Goal: Task Accomplishment & Management: Use online tool/utility

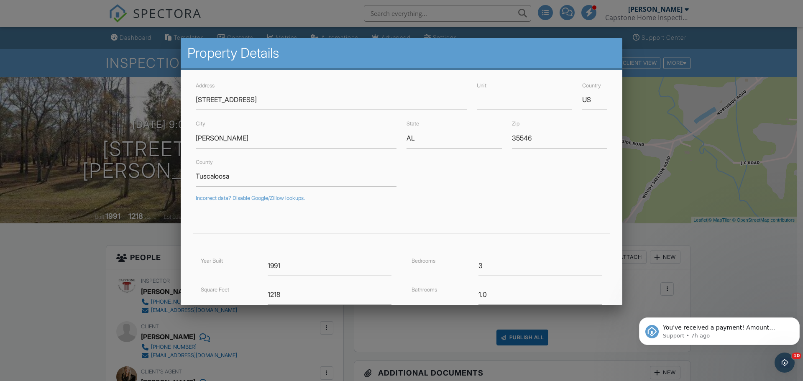
click at [721, 131] on div at bounding box center [401, 196] width 803 height 477
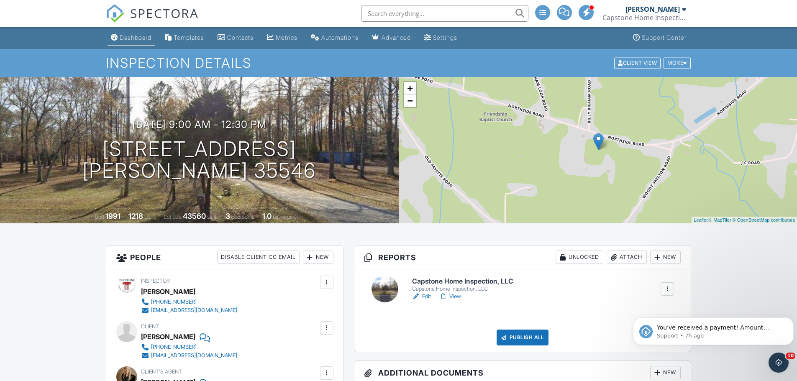
click at [138, 34] on div "Dashboard" at bounding box center [136, 37] width 32 height 7
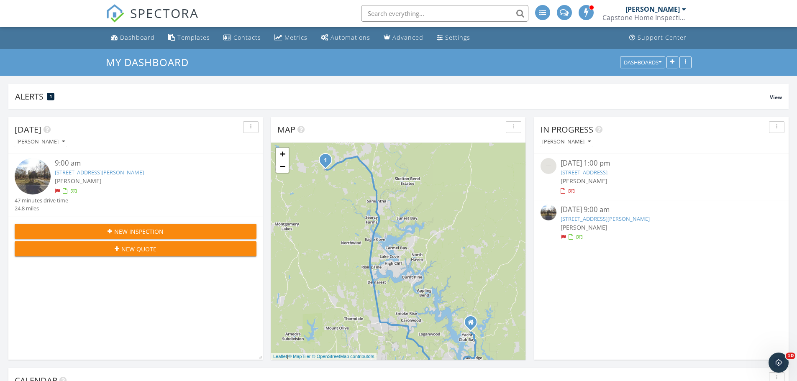
click at [55, 189] on div at bounding box center [57, 191] width 5 height 5
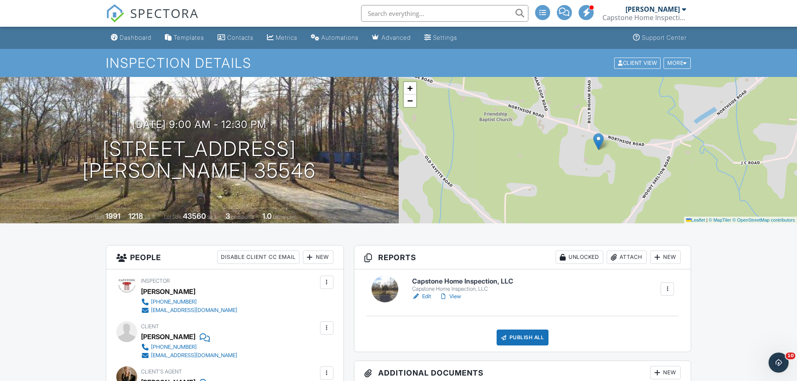
click at [140, 39] on div "Dashboard" at bounding box center [136, 37] width 32 height 7
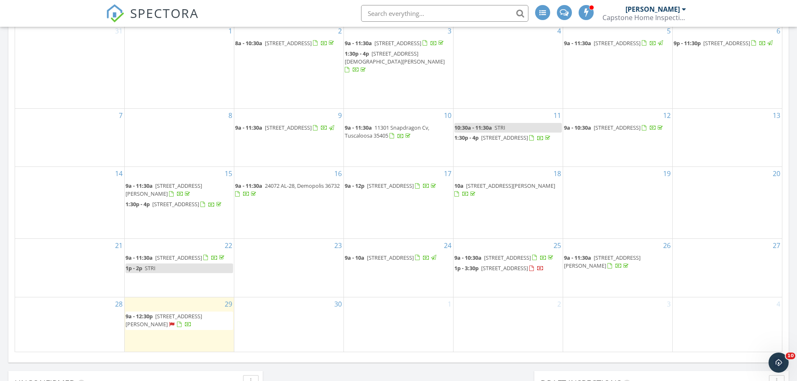
scroll to position [435, 0]
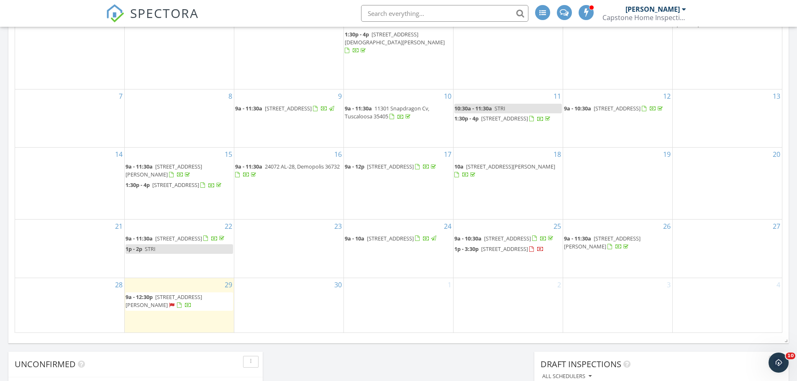
click at [616, 235] on span "14439 Griffin St, Tuscaloosa 35405" at bounding box center [602, 242] width 77 height 15
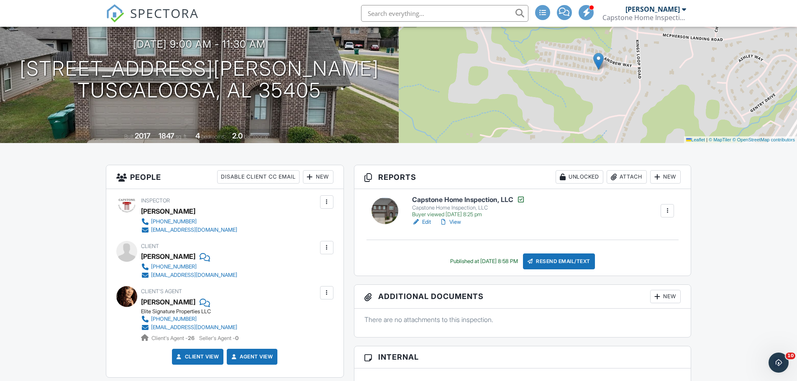
scroll to position [84, 0]
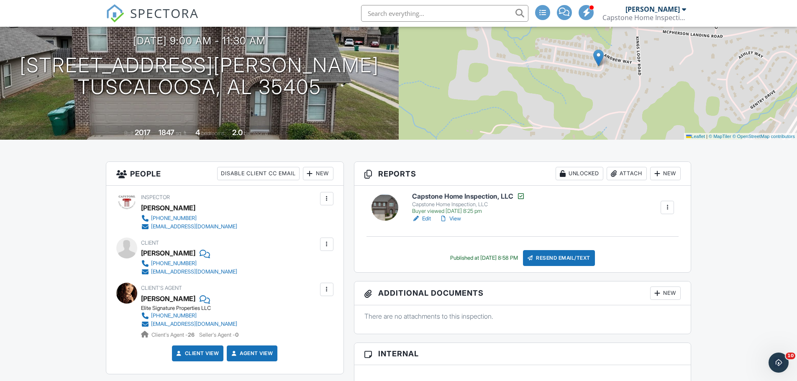
click at [426, 218] on link "Edit" at bounding box center [421, 219] width 19 height 8
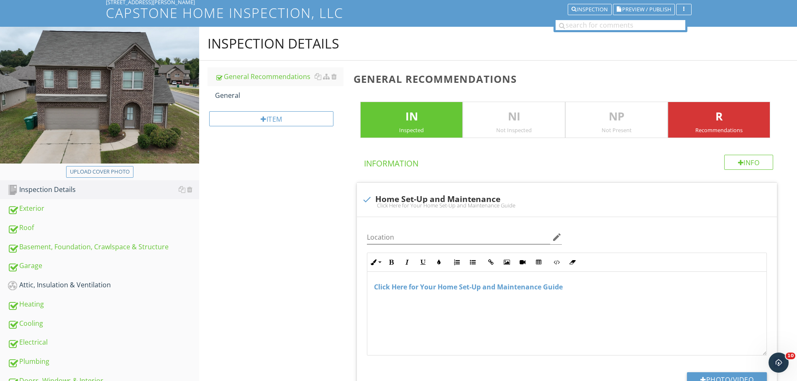
scroll to position [167, 0]
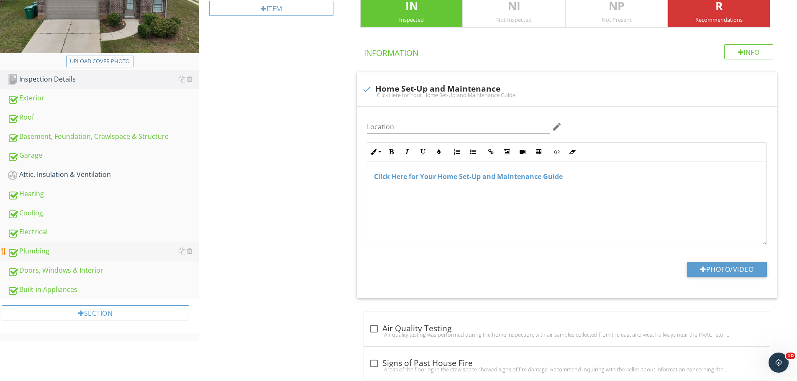
click at [33, 250] on div "Plumbing" at bounding box center [104, 251] width 192 height 11
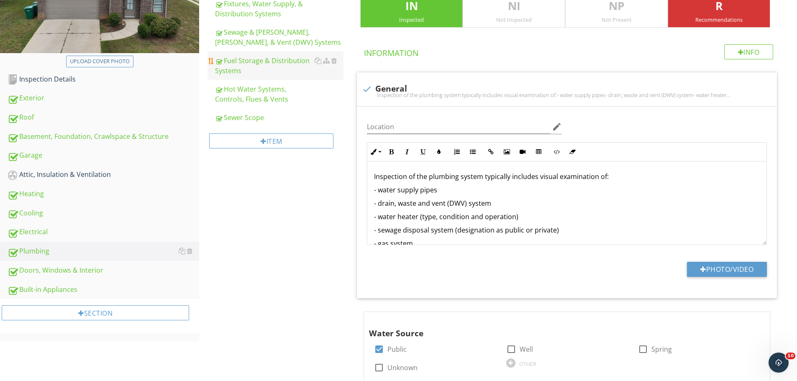
click at [235, 64] on div "Fuel Storage & Distribution Systems" at bounding box center [279, 66] width 128 height 20
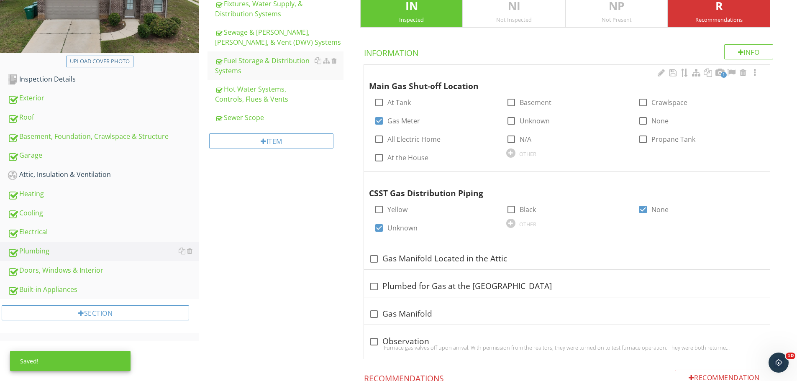
click at [721, 74] on span "1" at bounding box center [724, 75] width 6 height 6
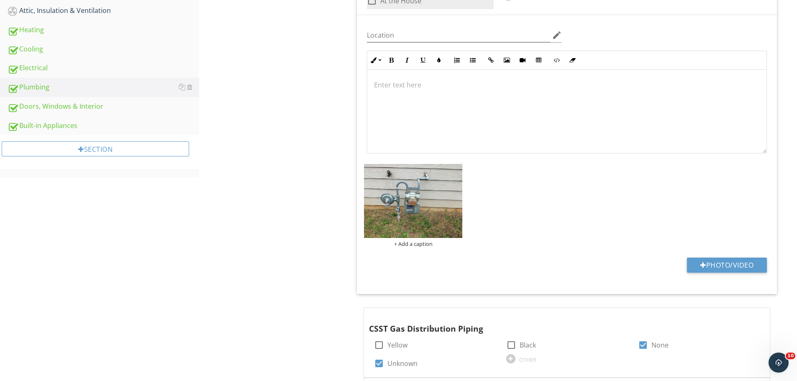
scroll to position [335, 0]
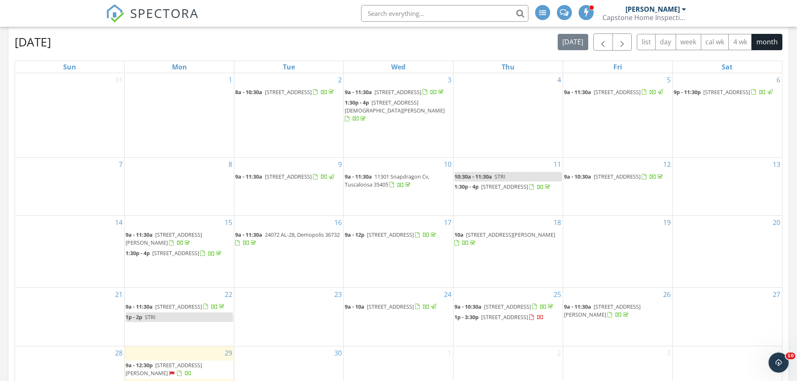
scroll to position [377, 0]
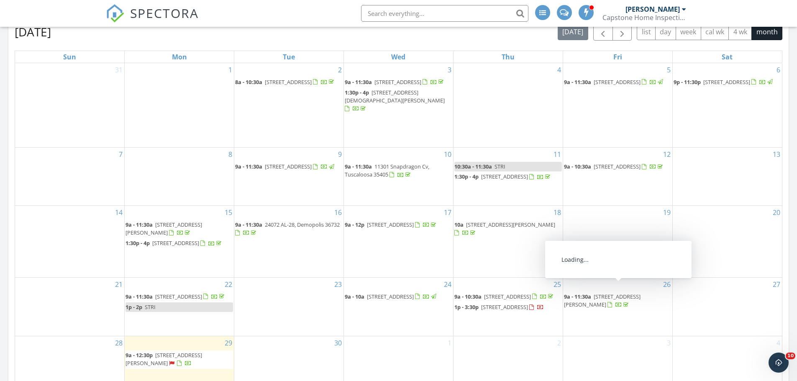
click at [598, 293] on span "[STREET_ADDRESS][PERSON_NAME]" at bounding box center [602, 300] width 77 height 15
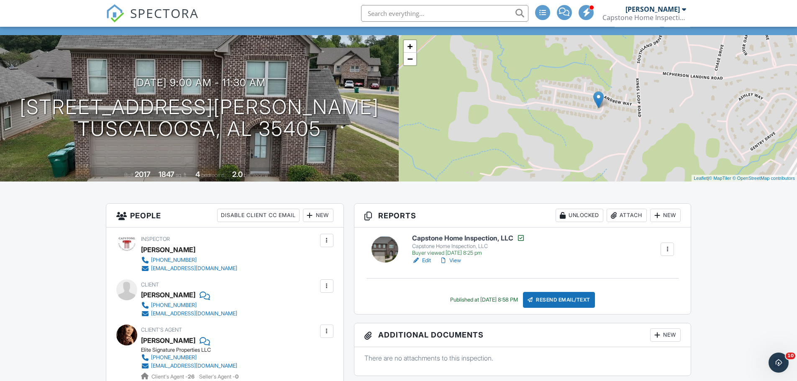
click at [428, 261] on link "Edit" at bounding box center [421, 261] width 19 height 8
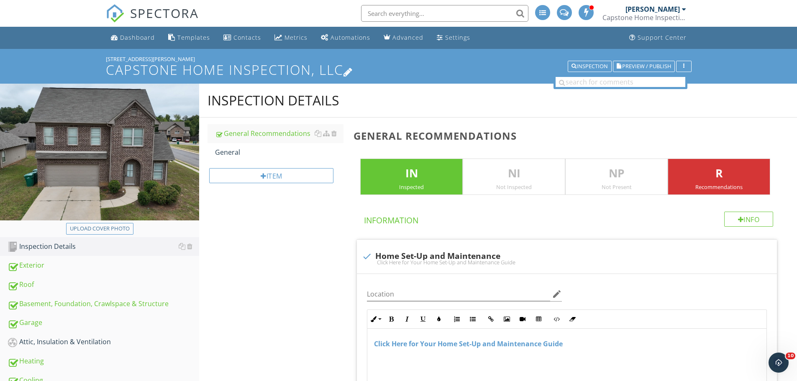
scroll to position [209, 0]
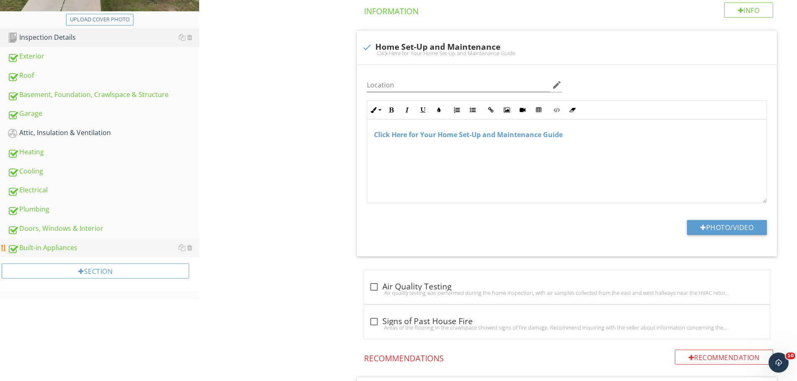
click at [36, 247] on div "Built-in Appliances" at bounding box center [104, 248] width 192 height 11
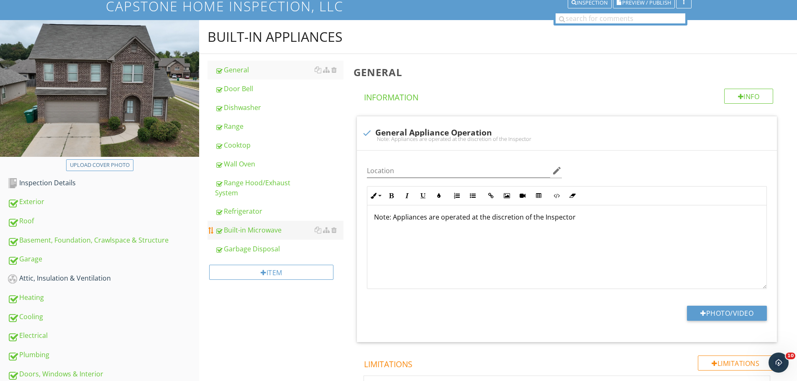
scroll to position [58, 0]
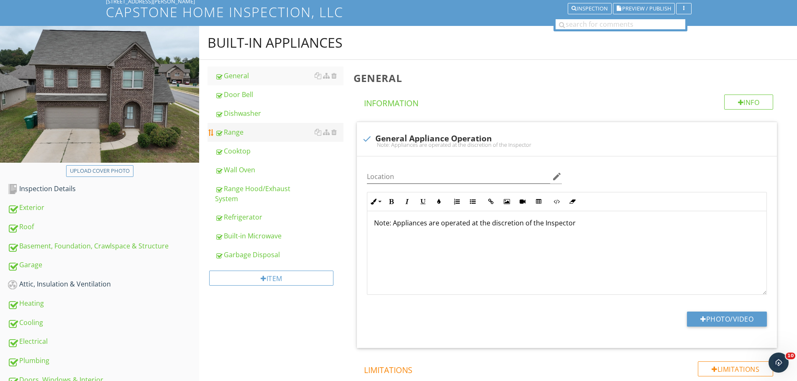
click at [234, 133] on div "Range" at bounding box center [279, 132] width 128 height 10
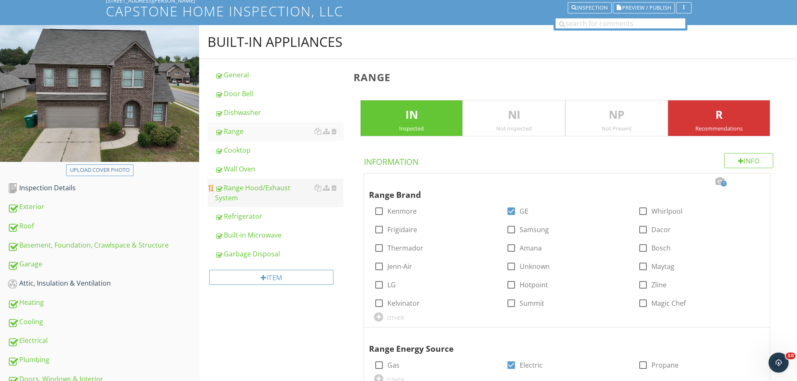
scroll to position [58, 0]
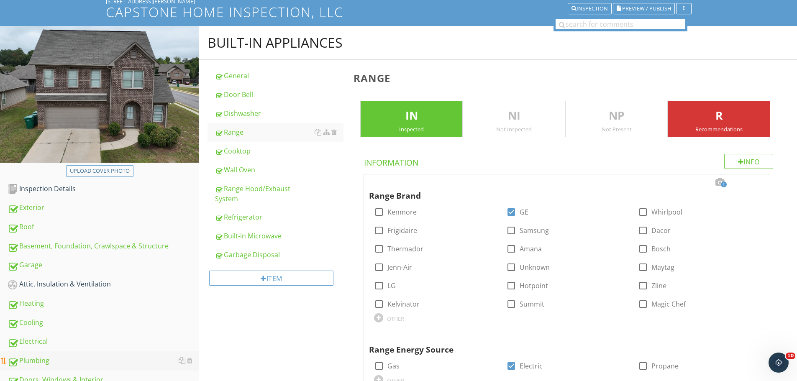
click at [32, 360] on div "Plumbing" at bounding box center [104, 361] width 192 height 11
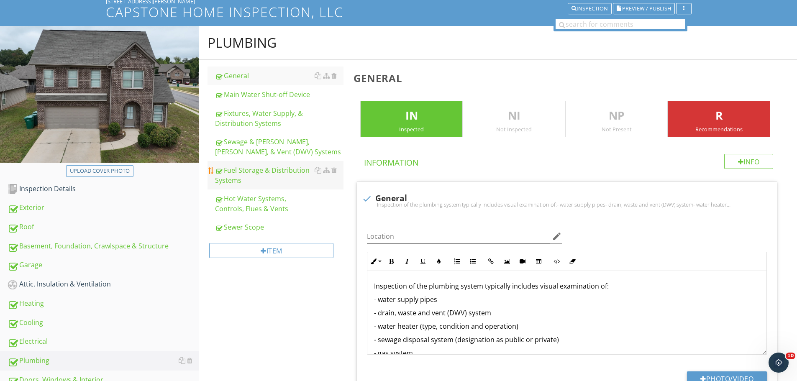
click at [230, 175] on div "Fuel Storage & Distribution Systems" at bounding box center [279, 175] width 128 height 20
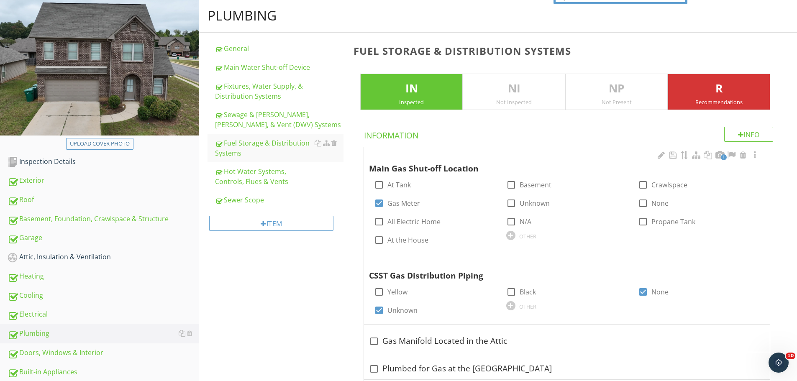
scroll to position [100, 0]
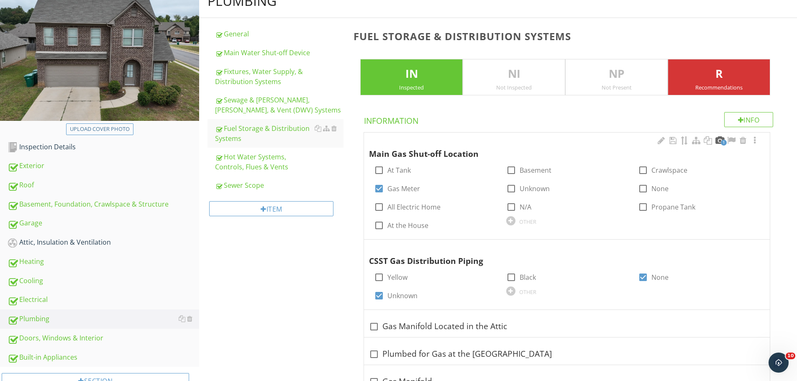
click at [720, 140] on div at bounding box center [720, 140] width 10 height 8
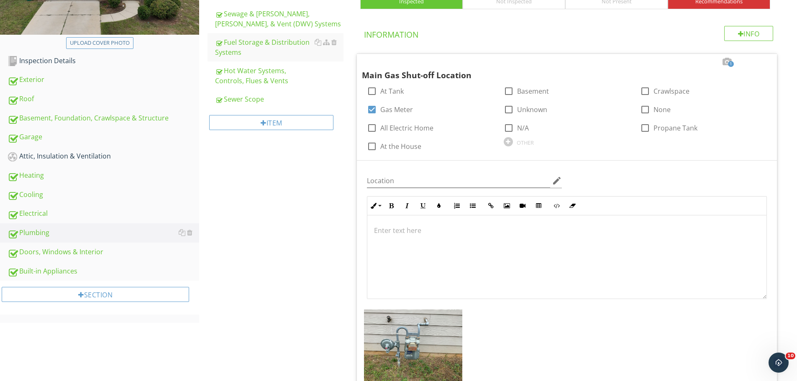
scroll to position [309, 0]
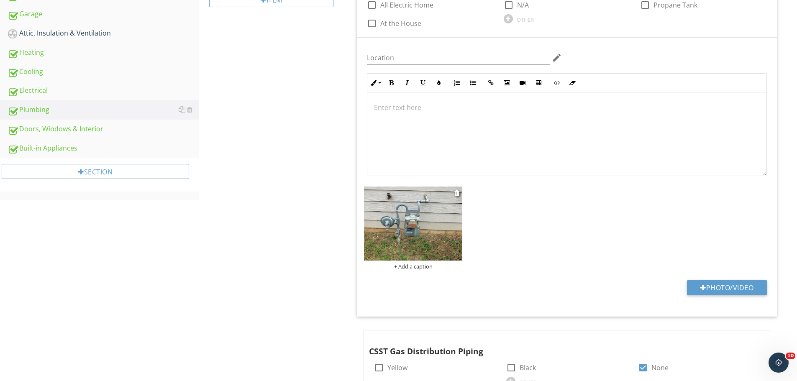
click at [408, 205] on img at bounding box center [413, 224] width 98 height 74
